Goal: Information Seeking & Learning: Learn about a topic

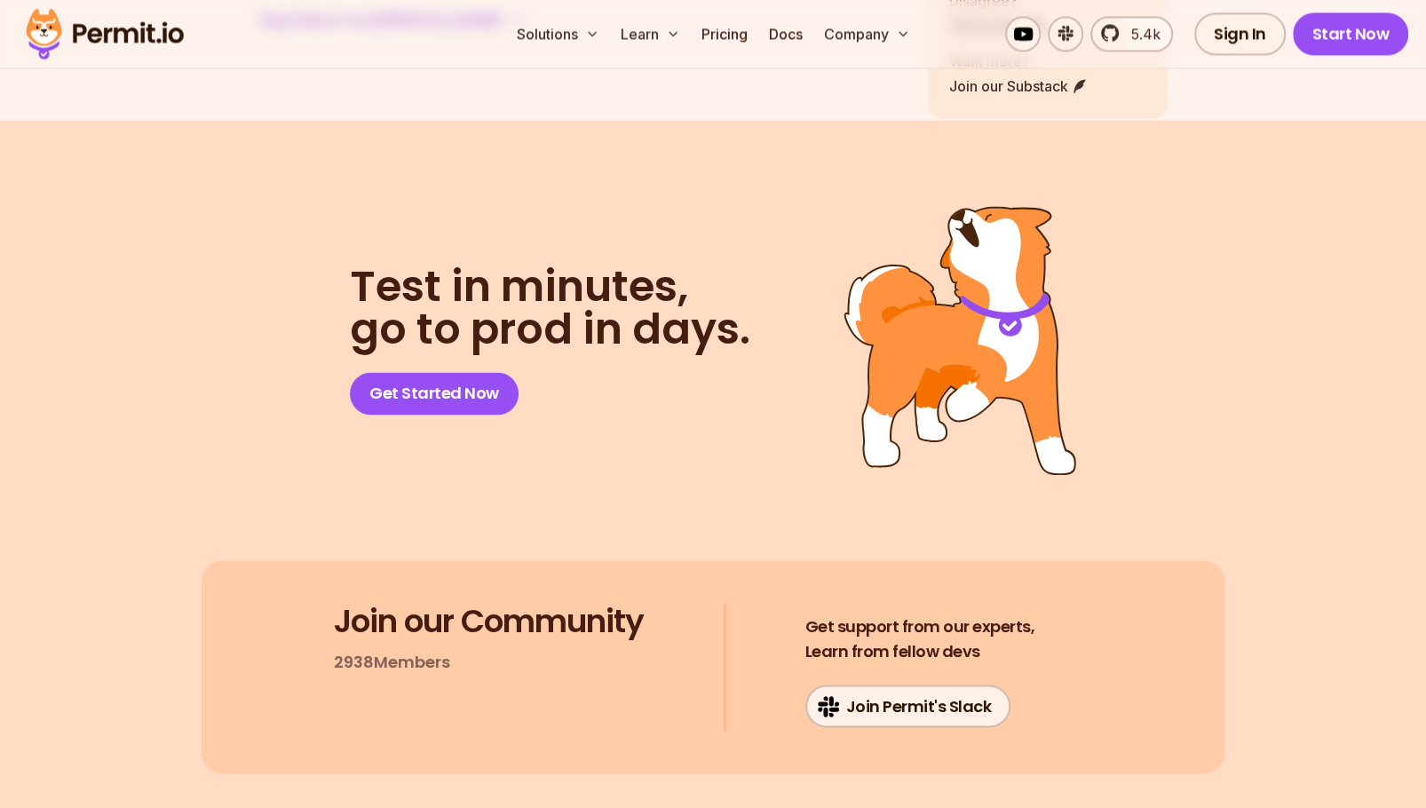
scroll to position [11980, 0]
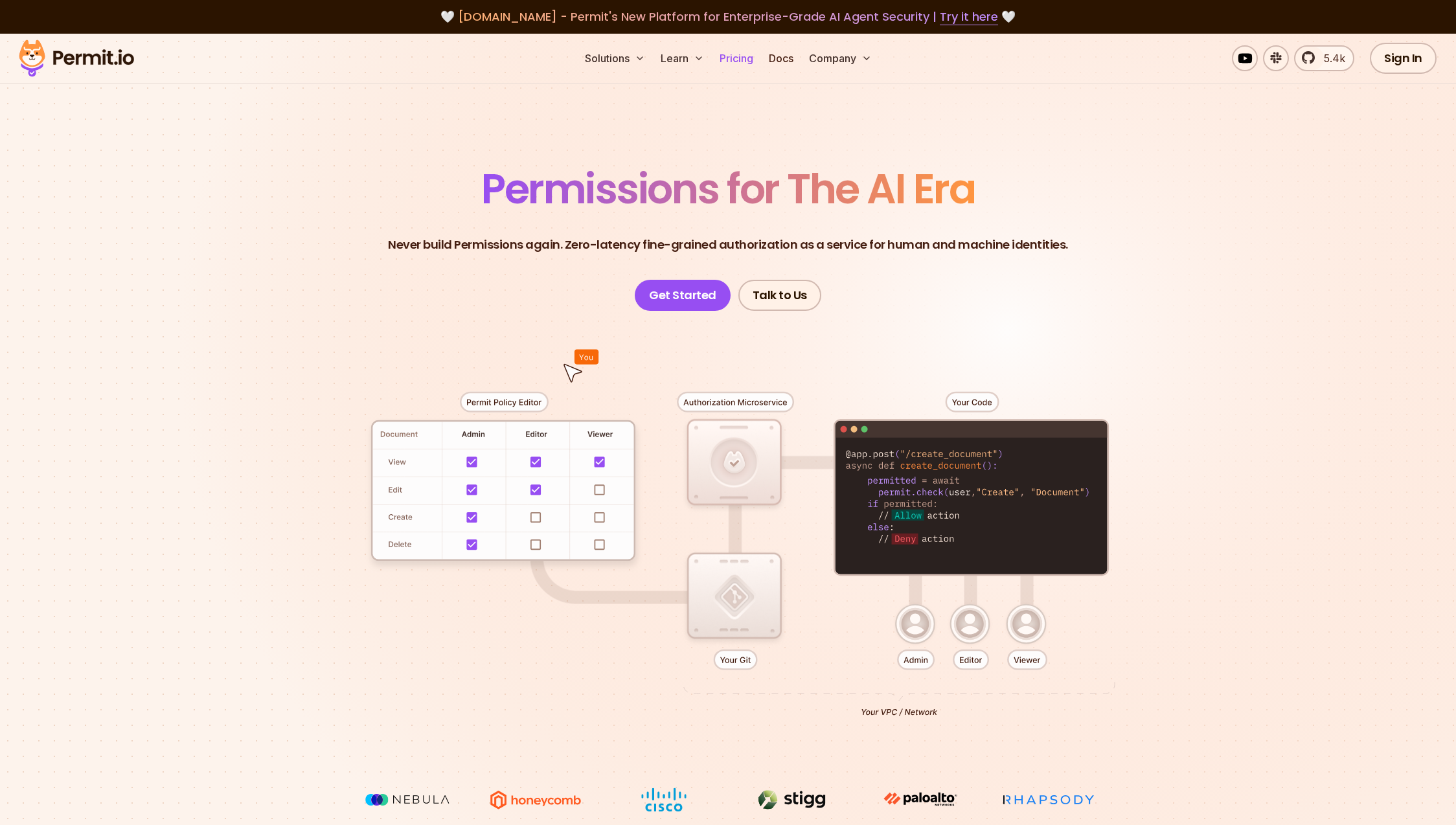
click at [727, 55] on link "Pricing" at bounding box center [737, 58] width 44 height 26
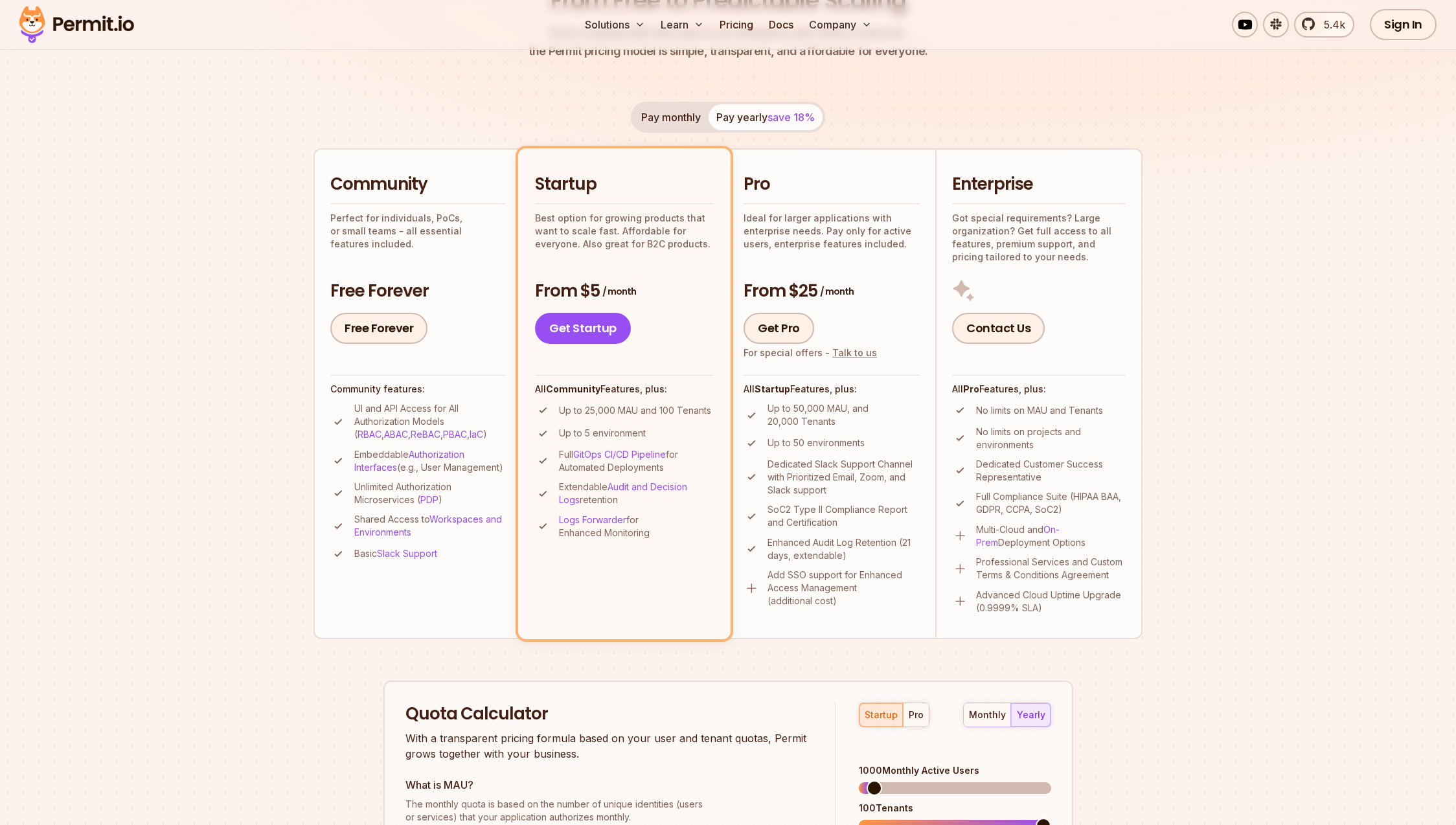
scroll to position [198, 0]
click at [1266, 231] on section "Permit Pricing From Free to Predictable Scaling From a startup with 100 users t…" at bounding box center [728, 536] width 1456 height 1402
click at [298, 425] on section "Permit Pricing From Free to Predictable Scaling From a startup with 100 users t…" at bounding box center [728, 536] width 1456 height 1402
click at [365, 322] on link "Free Forever" at bounding box center [379, 327] width 97 height 31
click at [1320, 36] on link "5.4k" at bounding box center [1324, 25] width 61 height 26
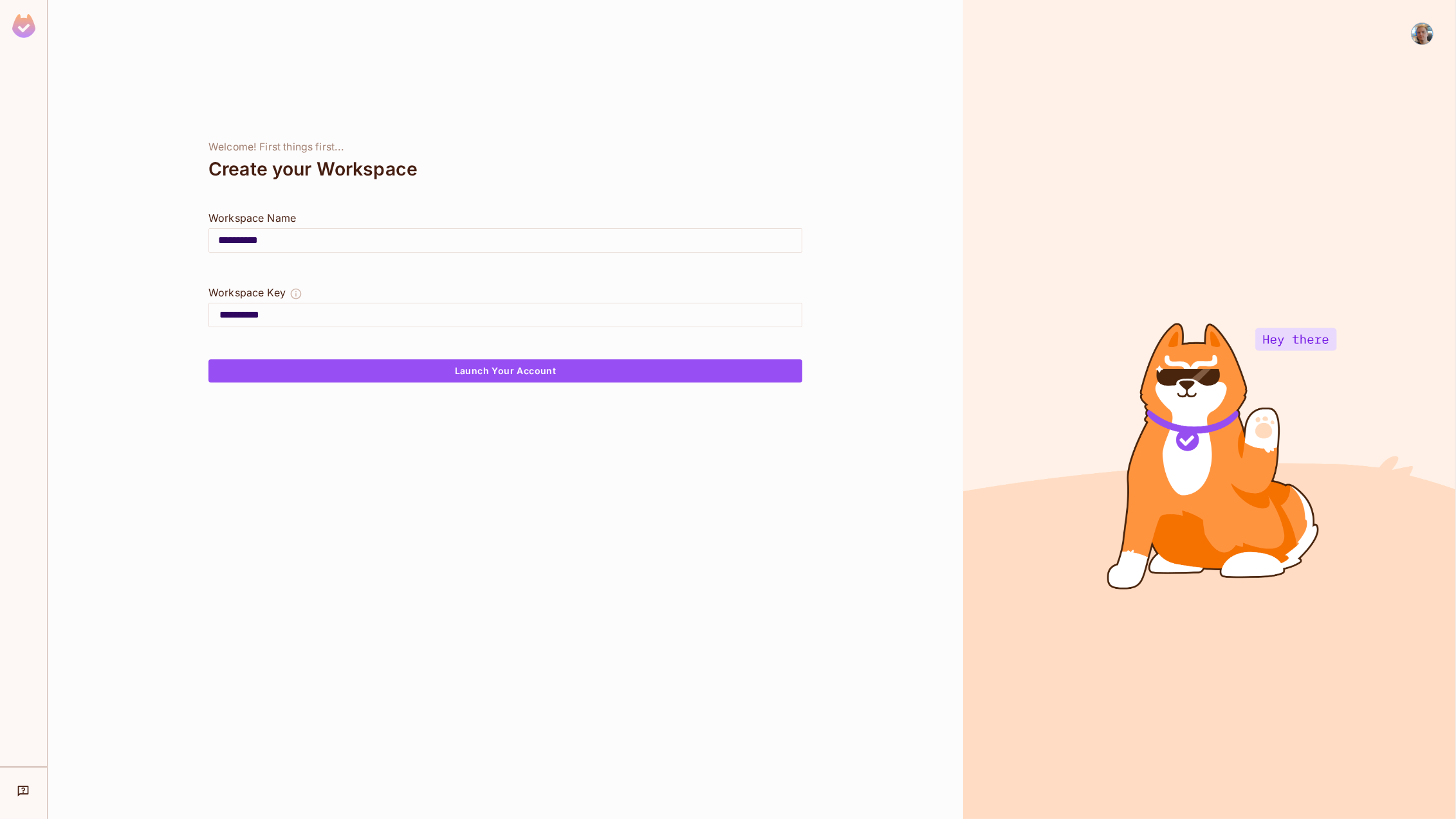
click at [1421, 33] on img at bounding box center [1421, 33] width 21 height 21
click at [1374, 114] on span "Log out" at bounding box center [1373, 114] width 32 height 12
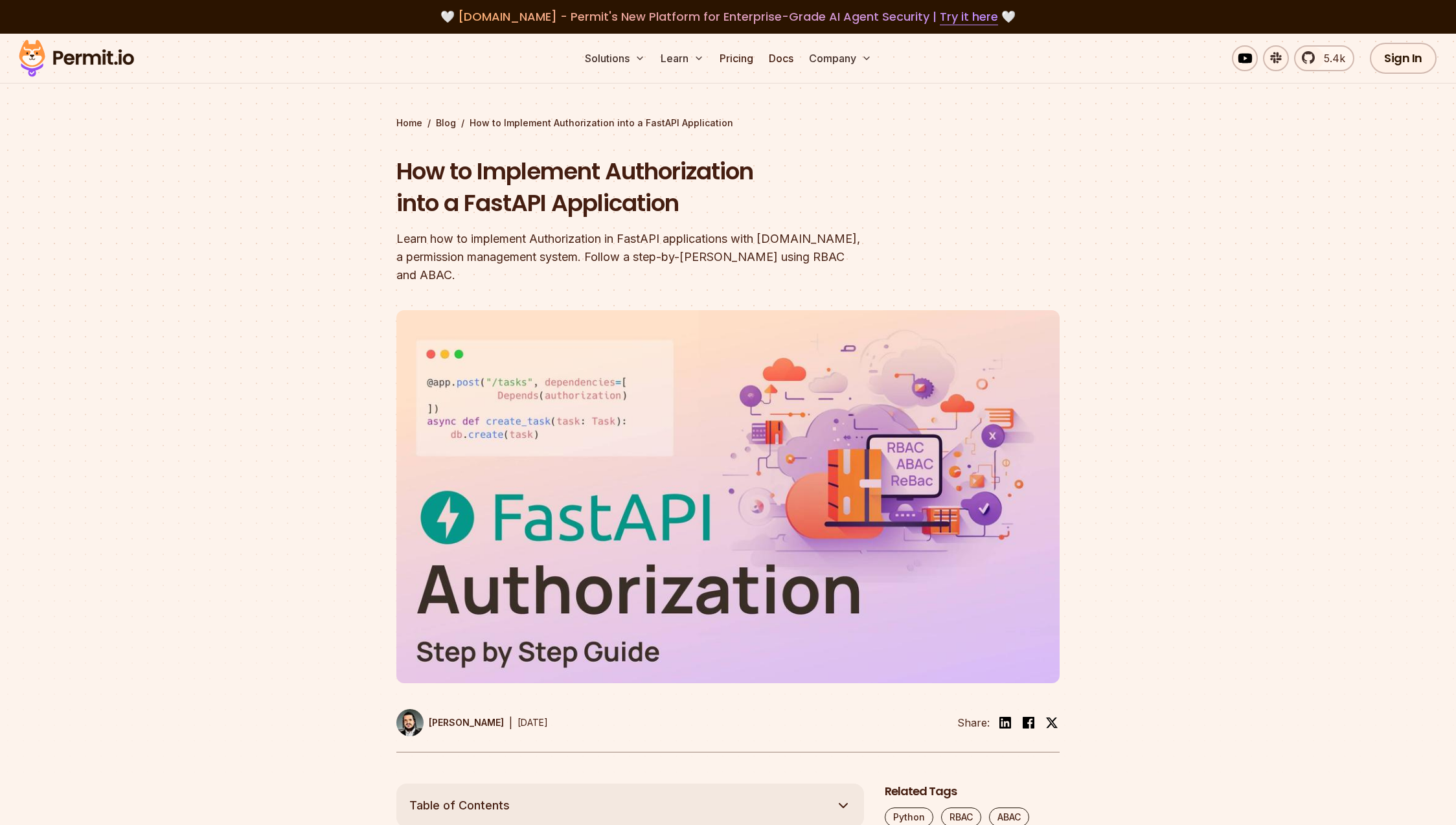
click at [1275, 399] on div at bounding box center [728, 540] width 1456 height 488
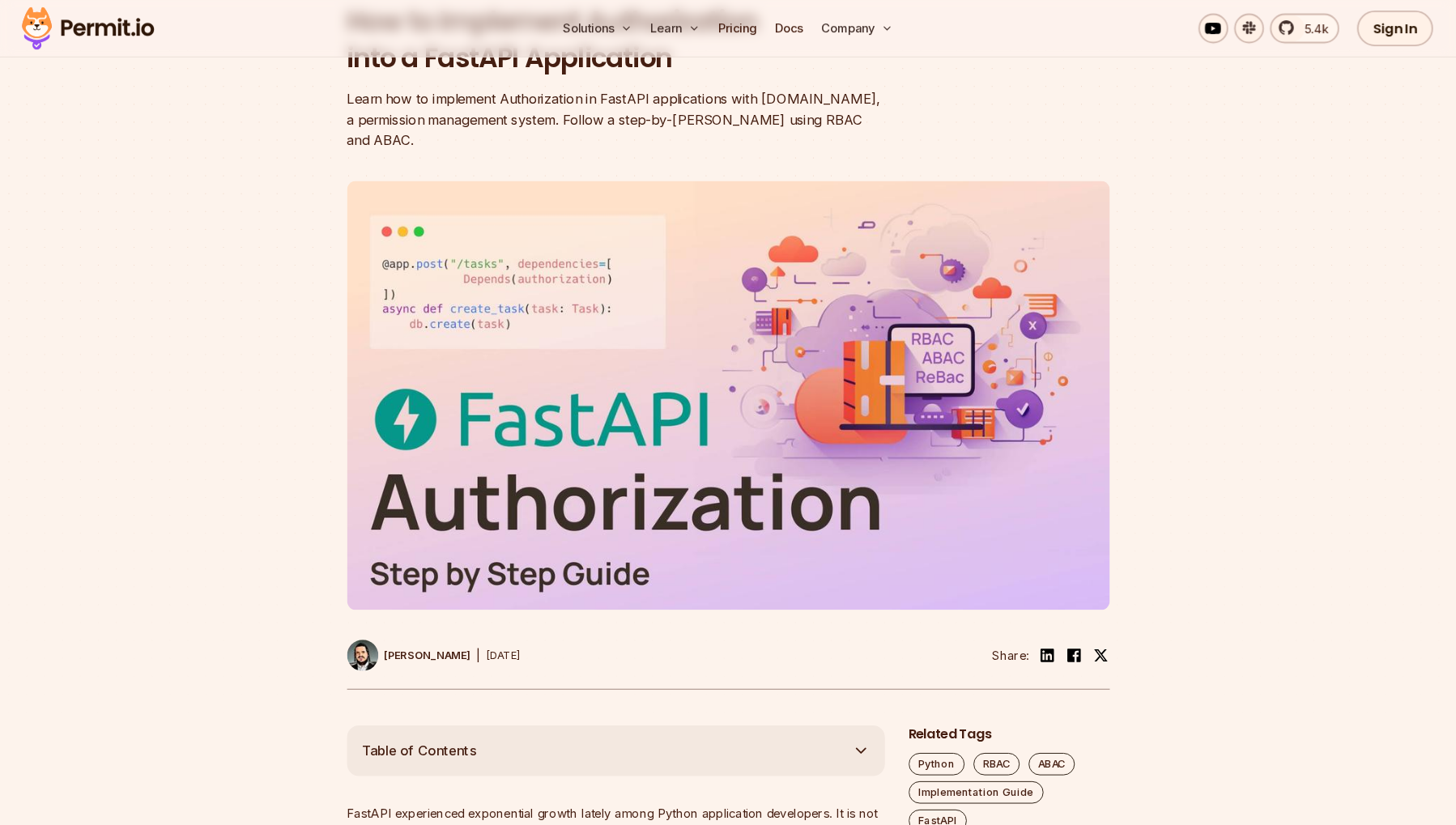
scroll to position [191, 0]
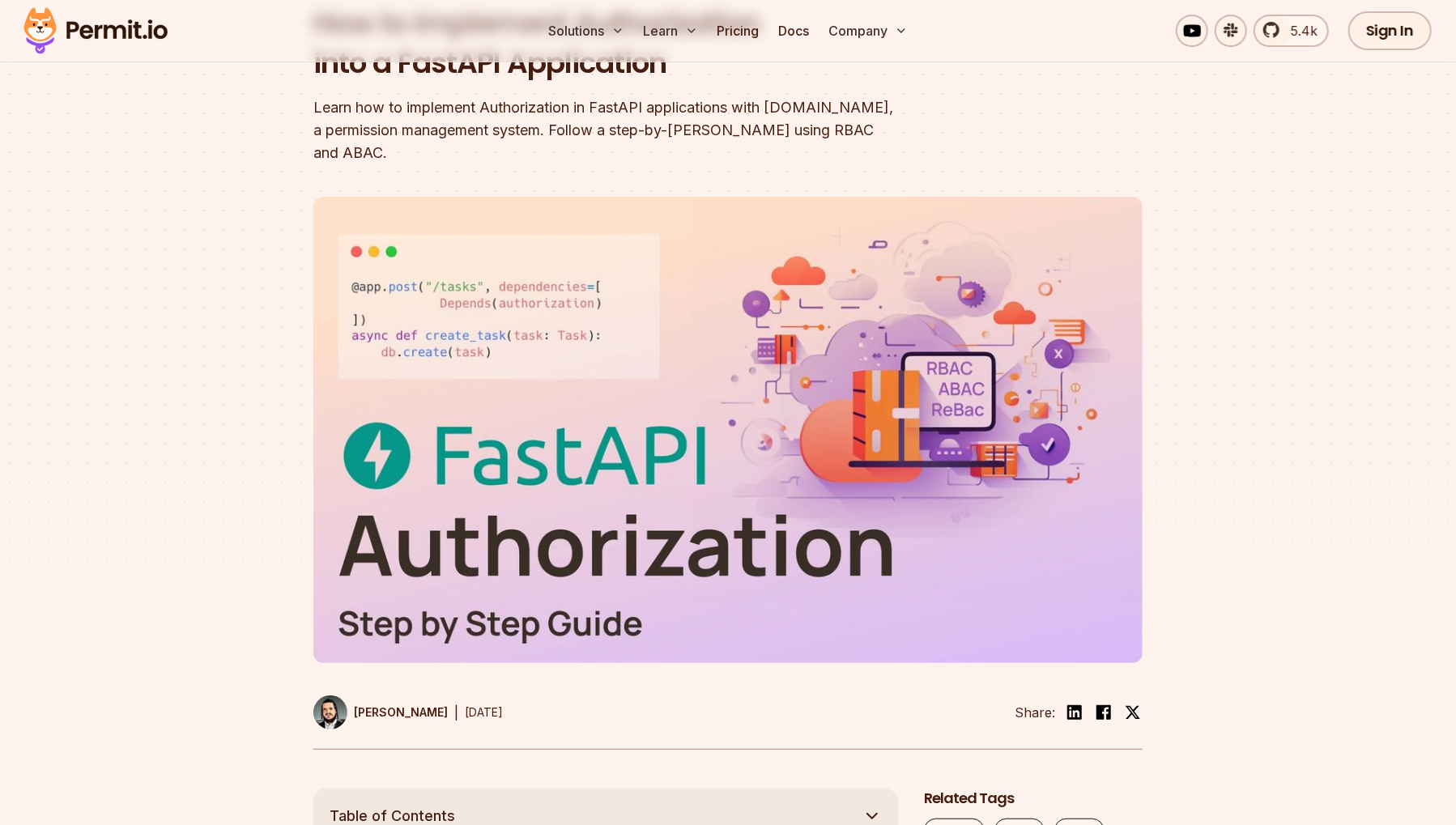
click at [1263, 387] on div at bounding box center [728, 483] width 1456 height 610
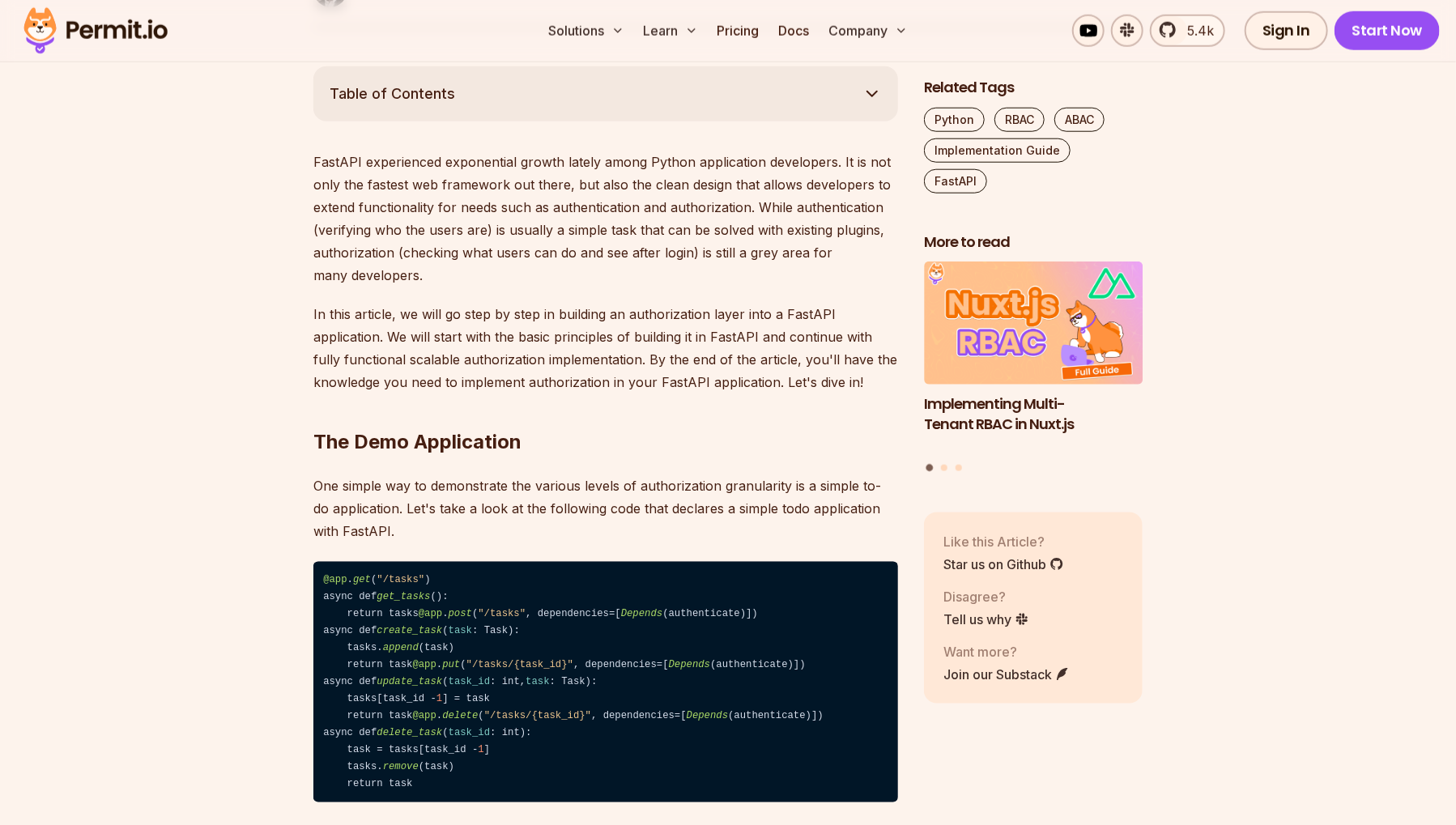
scroll to position [1100, 0]
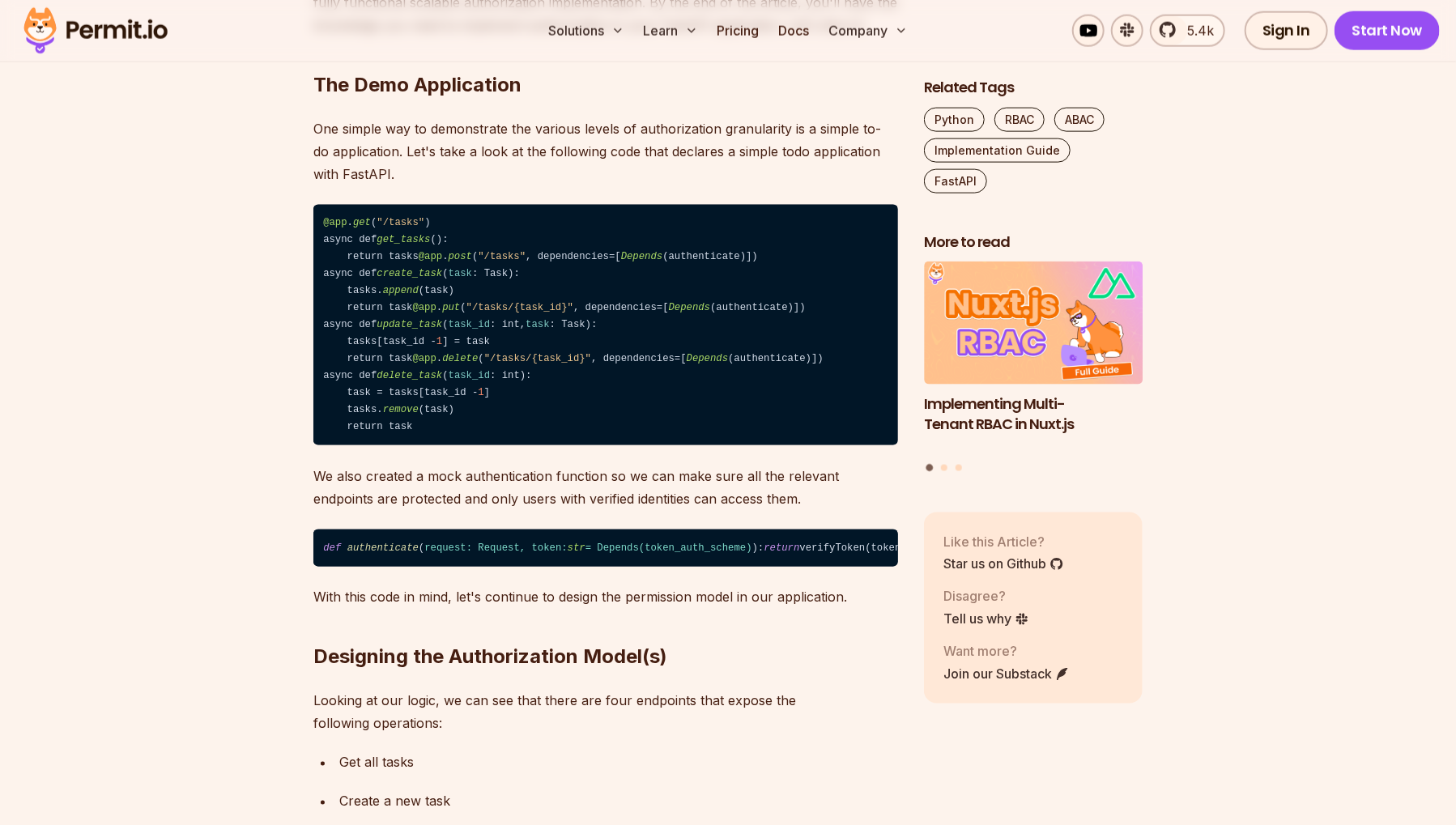
scroll to position [1270, 0]
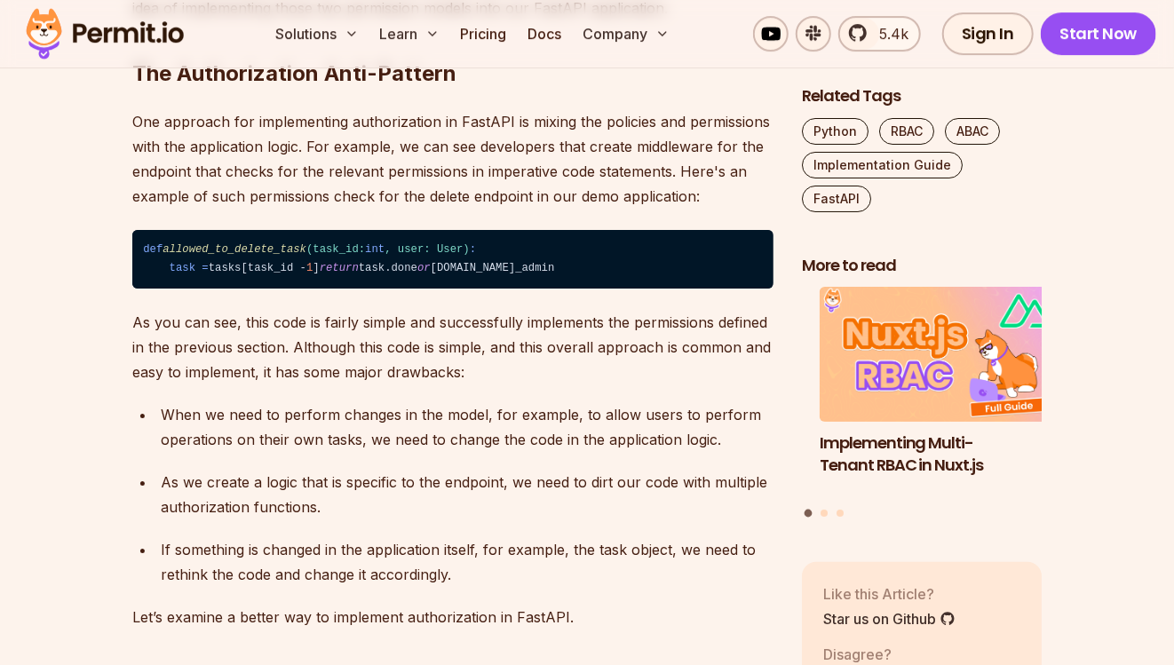
scroll to position [3007, 0]
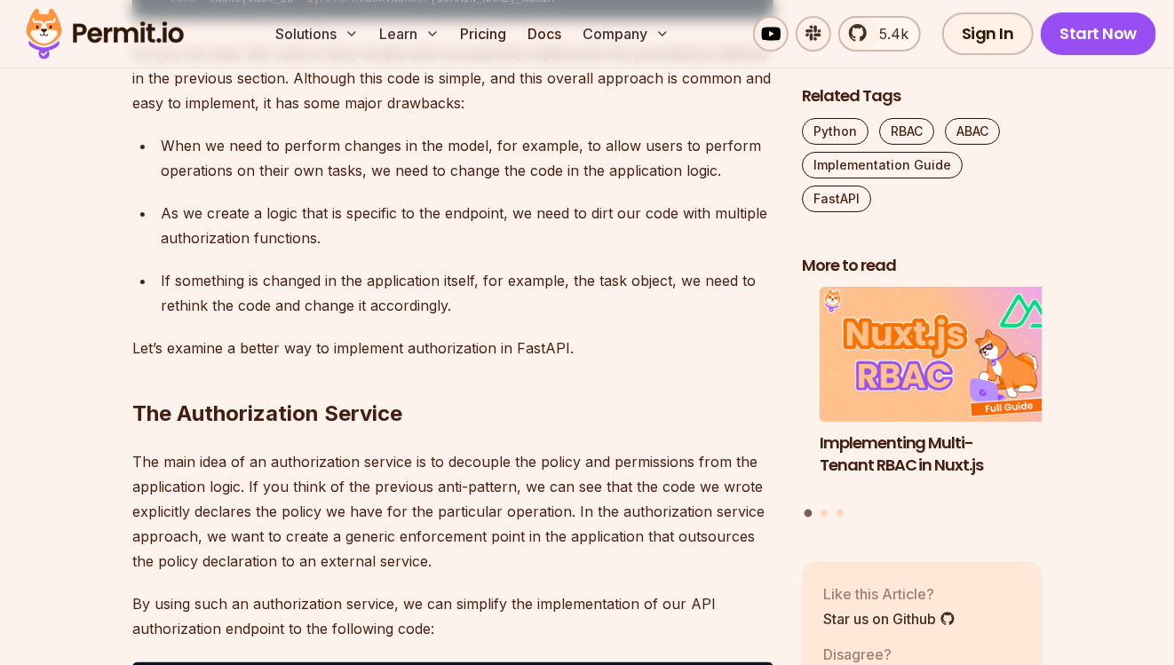
scroll to position [3209, 0]
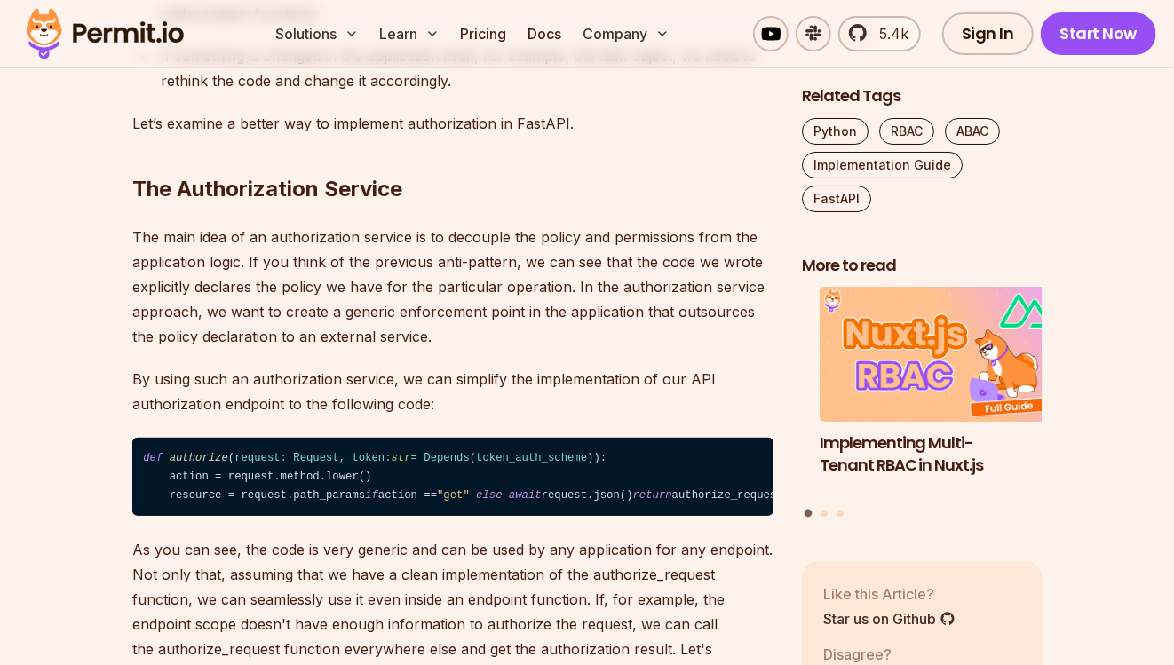
scroll to position [3701, 0]
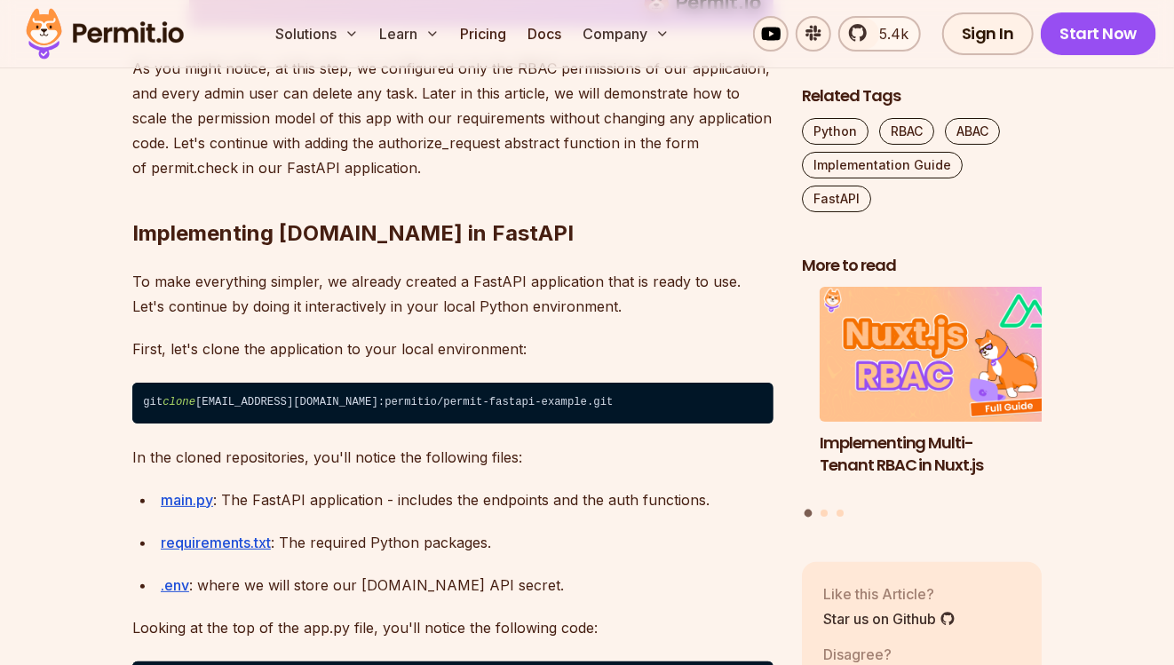
scroll to position [7195, 0]
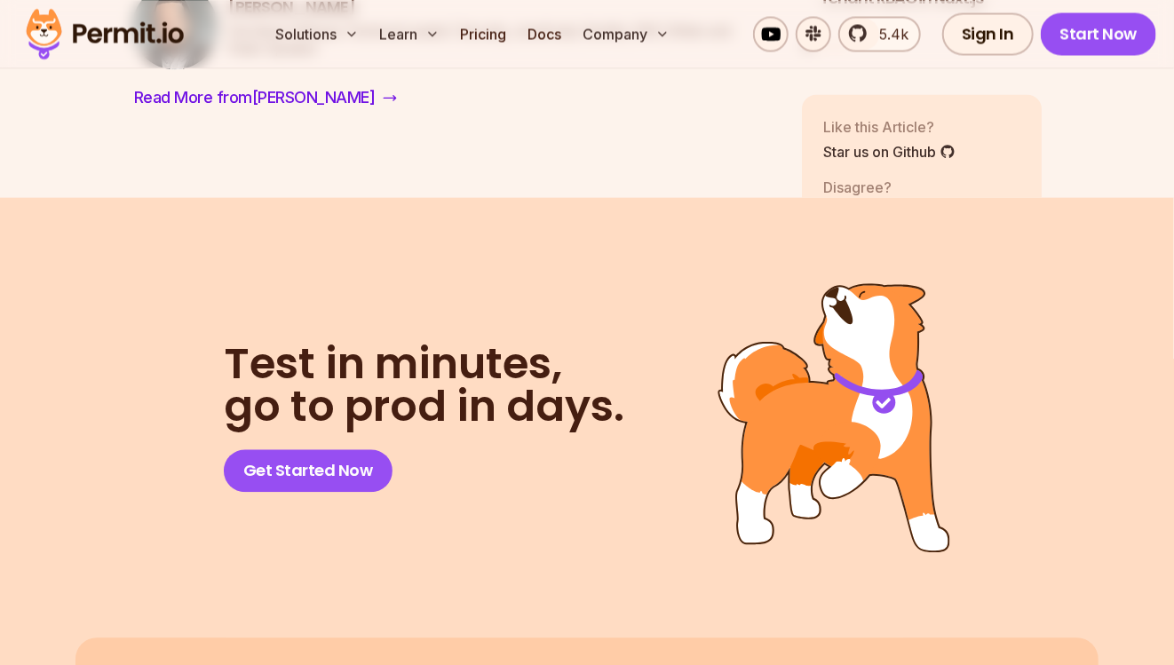
scroll to position [11244, 0]
